Goal: Task Accomplishment & Management: Manage account settings

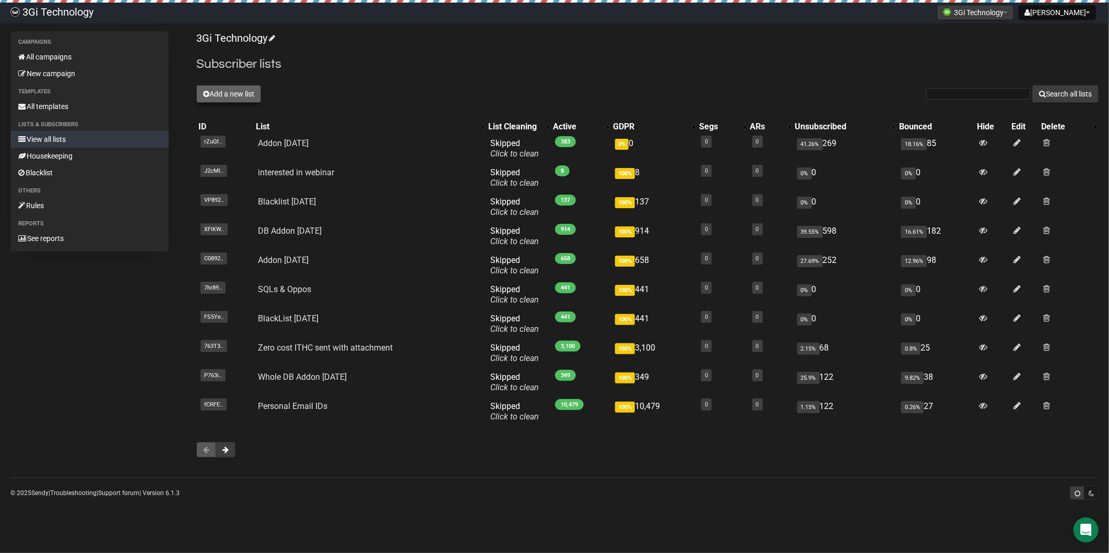
click at [231, 91] on button "Add a new list" at bounding box center [228, 94] width 65 height 18
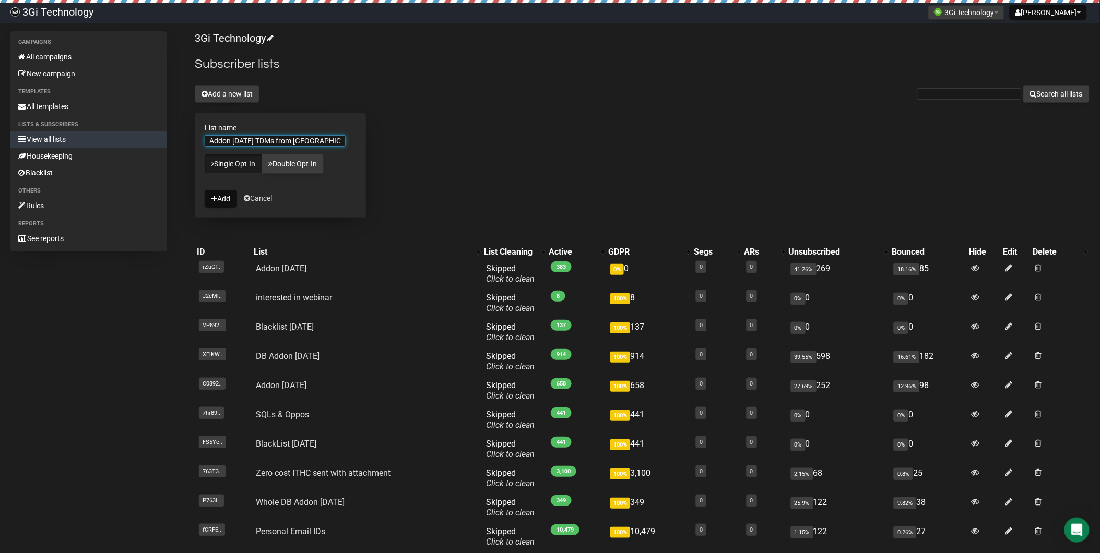
click at [210, 139] on input "Addon [DATE] TDMs from [GEOGRAPHIC_DATA]" at bounding box center [275, 140] width 141 height 11
type input "Whole DB Addon [DATE] TDMs from [GEOGRAPHIC_DATA]"
click at [426, 135] on div "3Gi Technology Subscriber lists Add a new list Search all lists List name Whole…" at bounding box center [642, 312] width 895 height 562
click at [218, 196] on button "Add" at bounding box center [221, 199] width 32 height 18
